Goal: Information Seeking & Learning: Learn about a topic

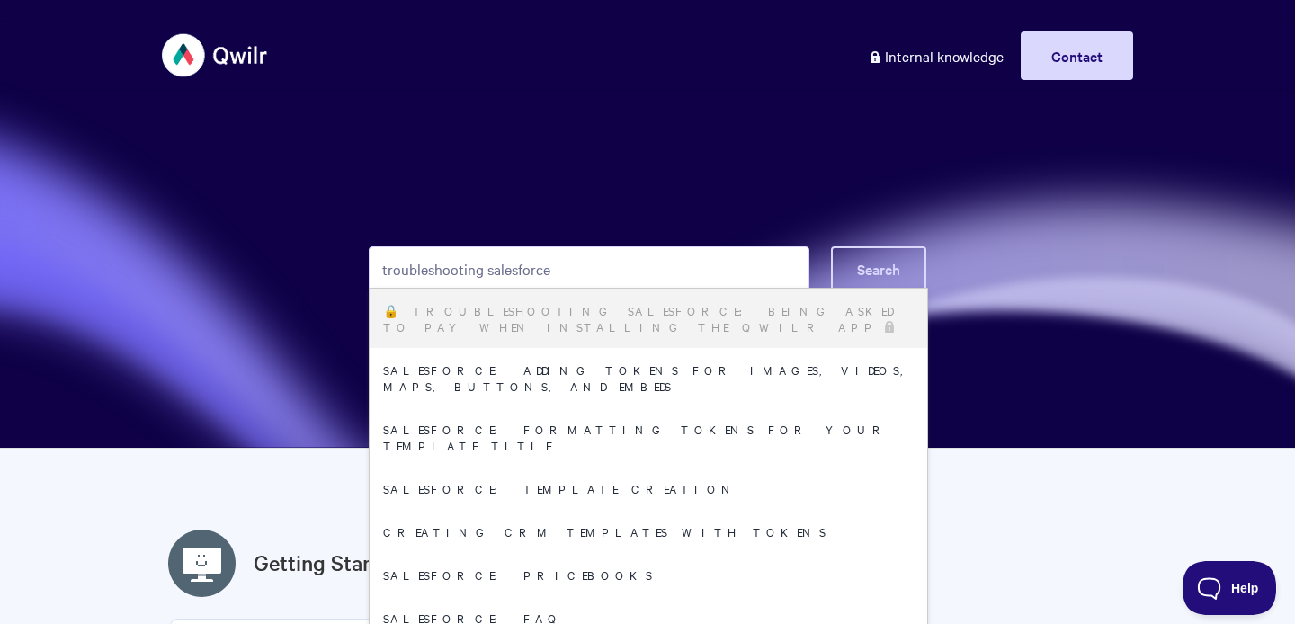
type input "troubleshooting salesforce"
click at [875, 269] on span "Search" at bounding box center [878, 269] width 43 height 20
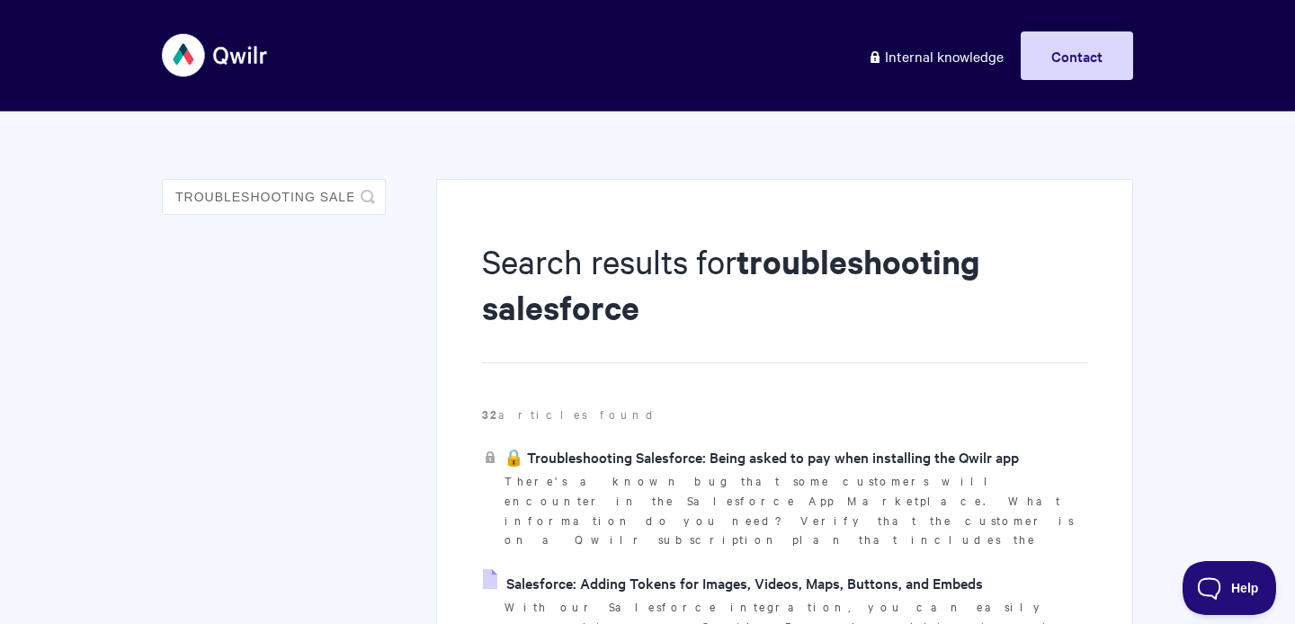
click at [714, 456] on link "🔒 Troubleshooting Salesforce: Being asked to pay when installing the Qwilr app" at bounding box center [751, 456] width 536 height 27
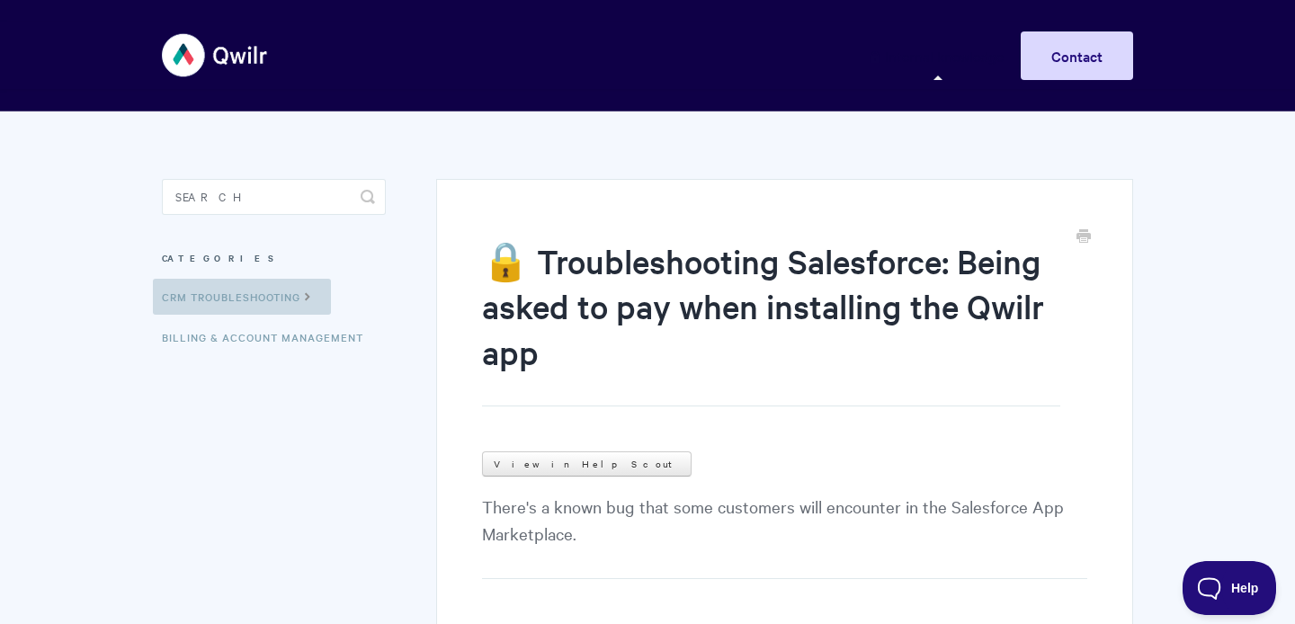
click at [270, 300] on link "CRM Troubleshooting" at bounding box center [242, 297] width 178 height 36
